Goal: Information Seeking & Learning: Learn about a topic

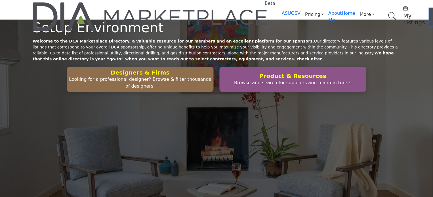
click at [433, 10] on span "Log In" at bounding box center [437, 16] width 8 height 12
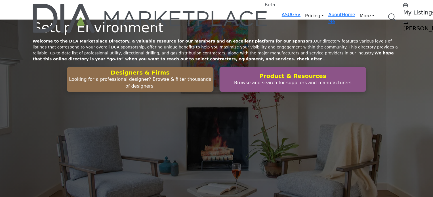
click at [0, 0] on link "Browse Categories" at bounding box center [0, 0] width 0 height 0
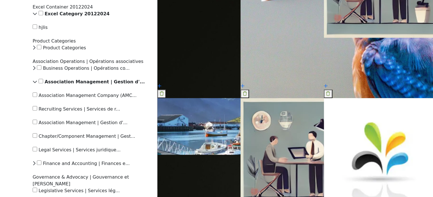
scroll to position [851, 0]
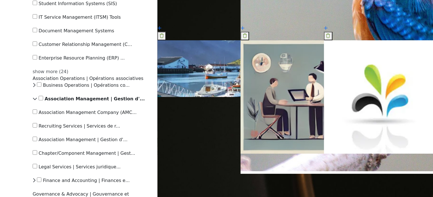
click at [68, 75] on div "show more (24)" at bounding box center [92, 71] width 118 height 7
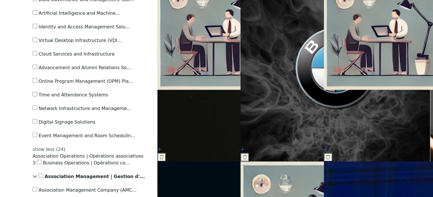
scroll to position [1135, 0]
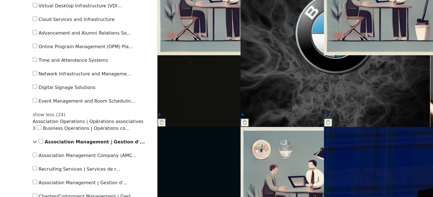
click at [77, 111] on div "show less (24)" at bounding box center [92, 114] width 118 height 7
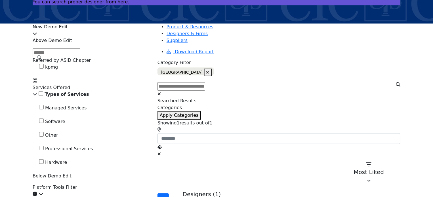
scroll to position [57, 0]
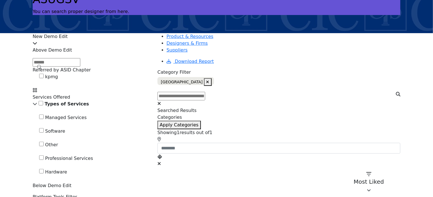
click at [206, 80] on icon "button" at bounding box center [207, 82] width 3 height 4
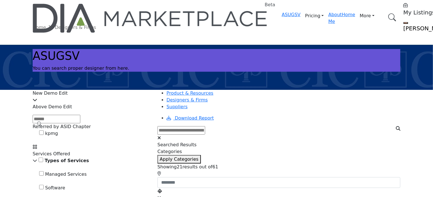
click at [115, 96] on div "New Demo Edit" at bounding box center [92, 97] width 118 height 14
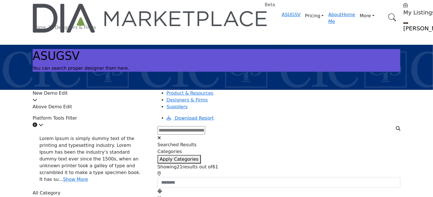
click at [124, 128] on div "Platform Tools Filter Click to view information" at bounding box center [92, 122] width 118 height 14
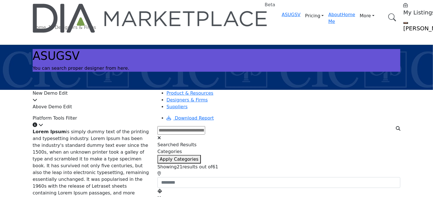
click at [124, 128] on div "Platform Tools Filter Click to view information" at bounding box center [92, 122] width 118 height 14
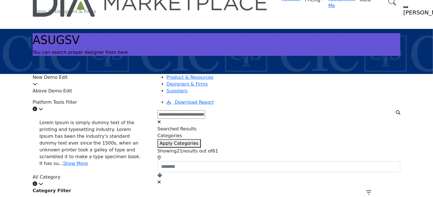
scroll to position [28, 0]
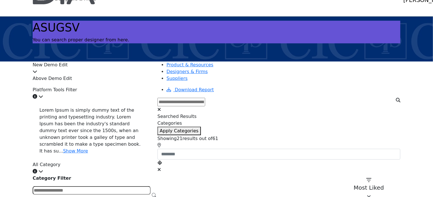
click at [94, 161] on div "All Category Click to view information" at bounding box center [92, 168] width 118 height 14
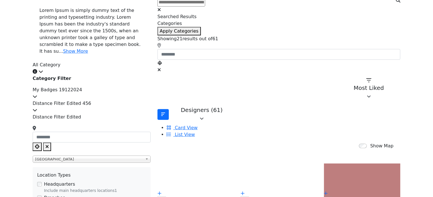
scroll to position [142, 0]
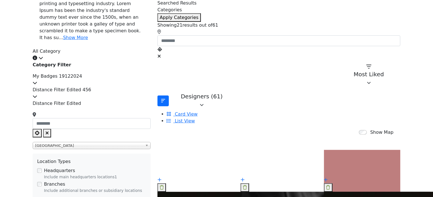
click at [106, 76] on div "My Badges 19122024" at bounding box center [92, 80] width 118 height 14
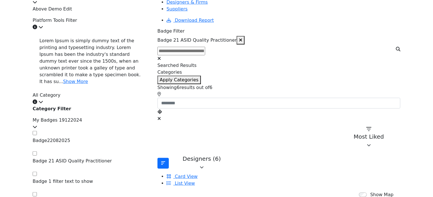
scroll to position [113, 0]
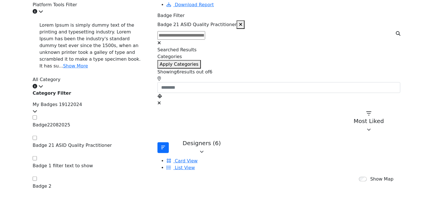
click at [241, 22] on icon "button" at bounding box center [240, 24] width 3 height 5
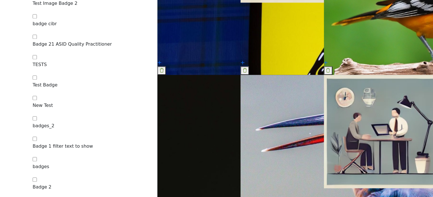
scroll to position [652, 0]
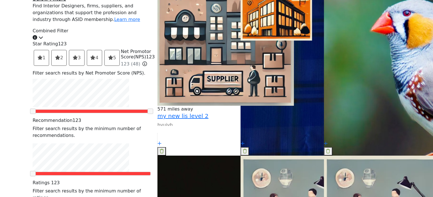
scroll to position [908, 0]
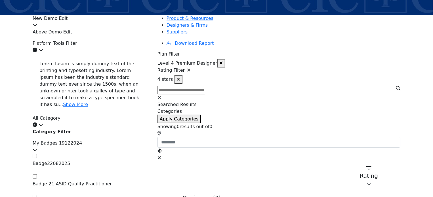
scroll to position [85, 0]
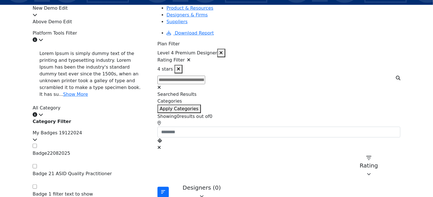
click at [189, 58] on icon at bounding box center [188, 60] width 3 height 5
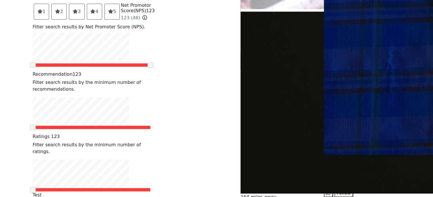
scroll to position [964, 0]
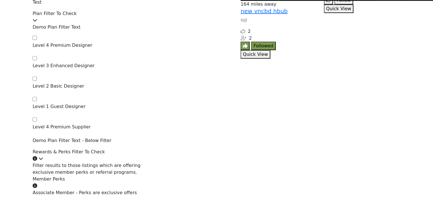
scroll to position [1163, 0]
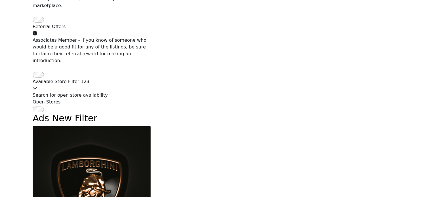
scroll to position [1333, 0]
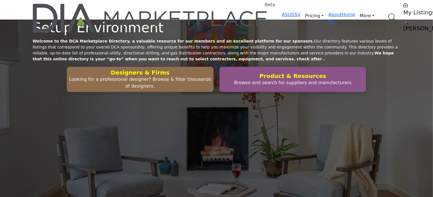
click at [0, 0] on link "Browse Categories" at bounding box center [0, 0] width 0 height 0
